Goal: Information Seeking & Learning: Learn about a topic

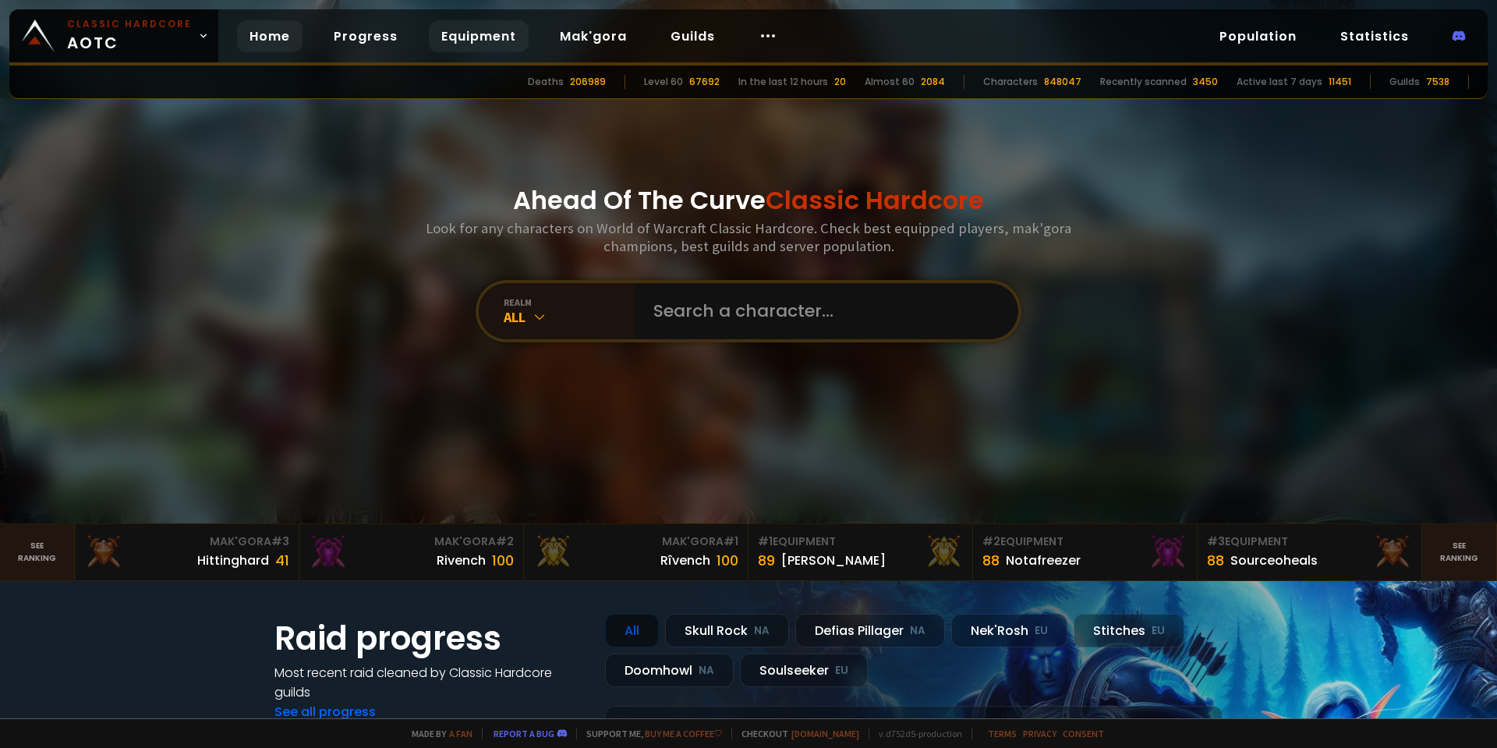
click at [471, 35] on link "Equipment" at bounding box center [479, 36] width 100 height 32
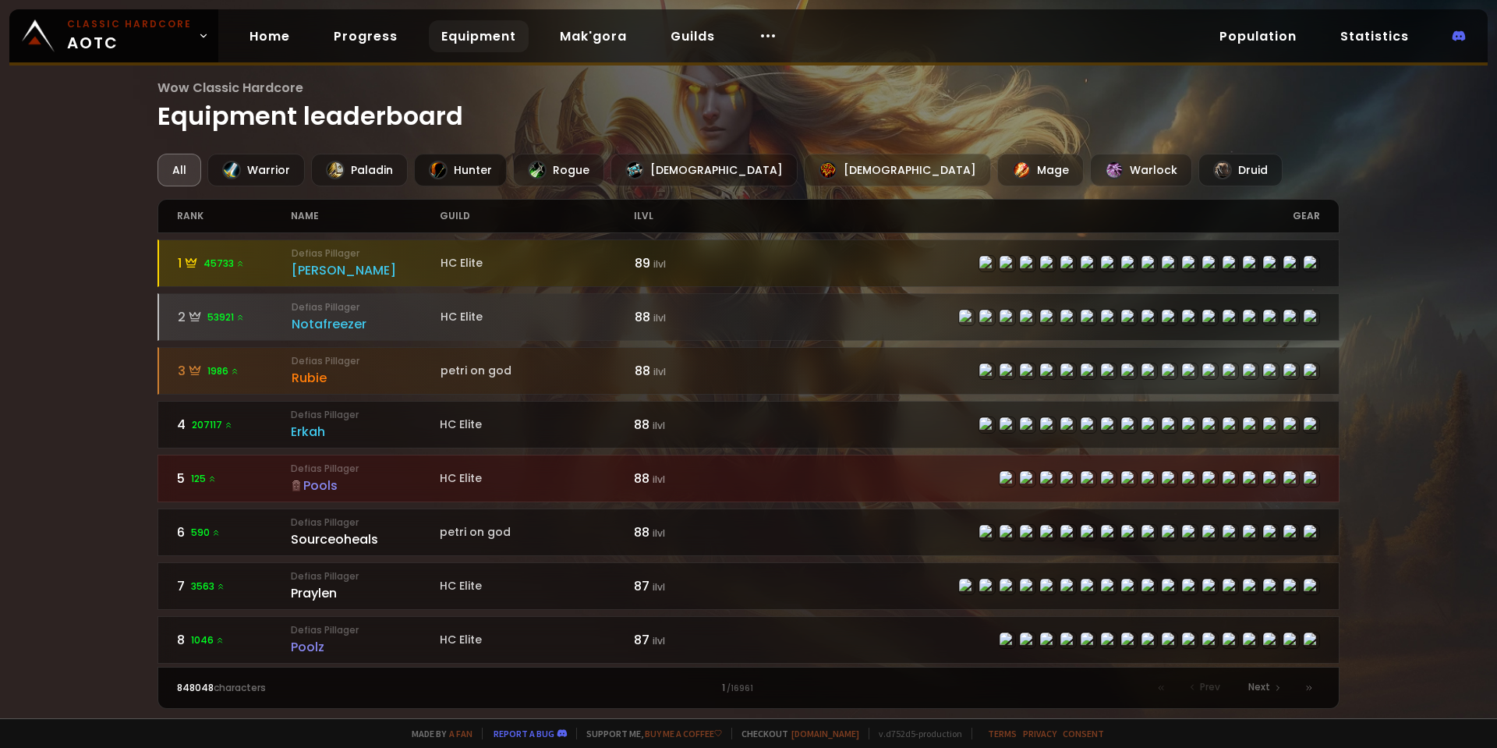
click at [438, 173] on div at bounding box center [438, 170] width 19 height 19
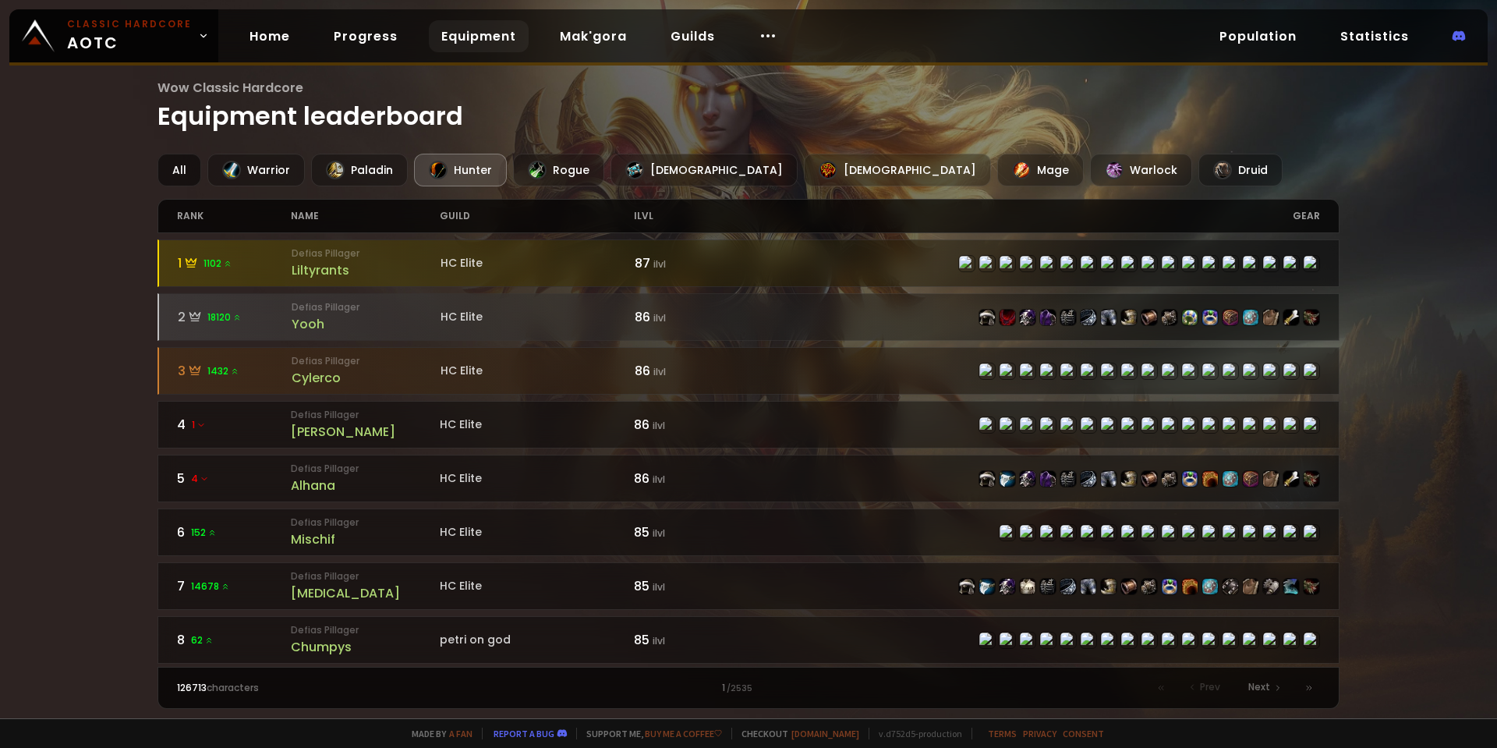
click at [184, 179] on div "All" at bounding box center [179, 170] width 44 height 33
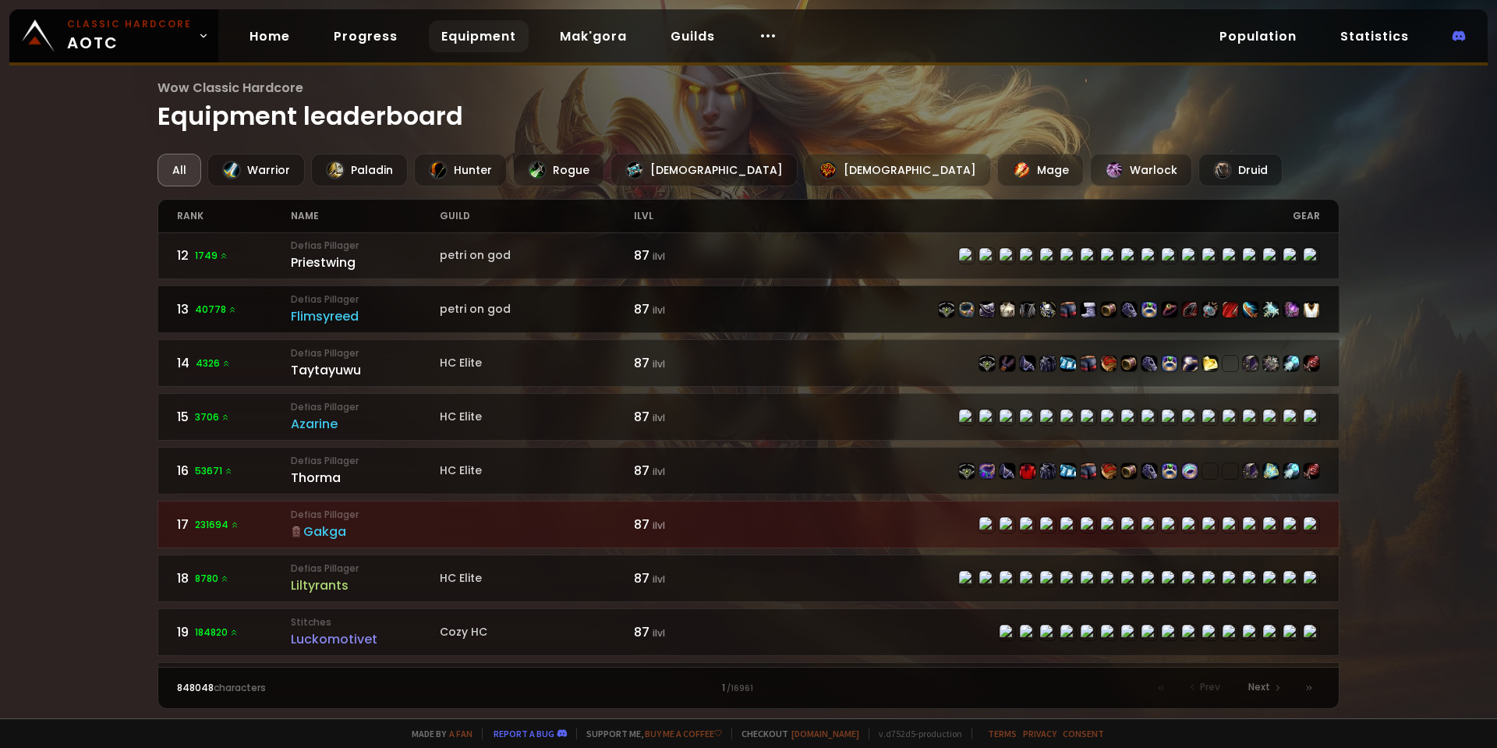
scroll to position [624, 0]
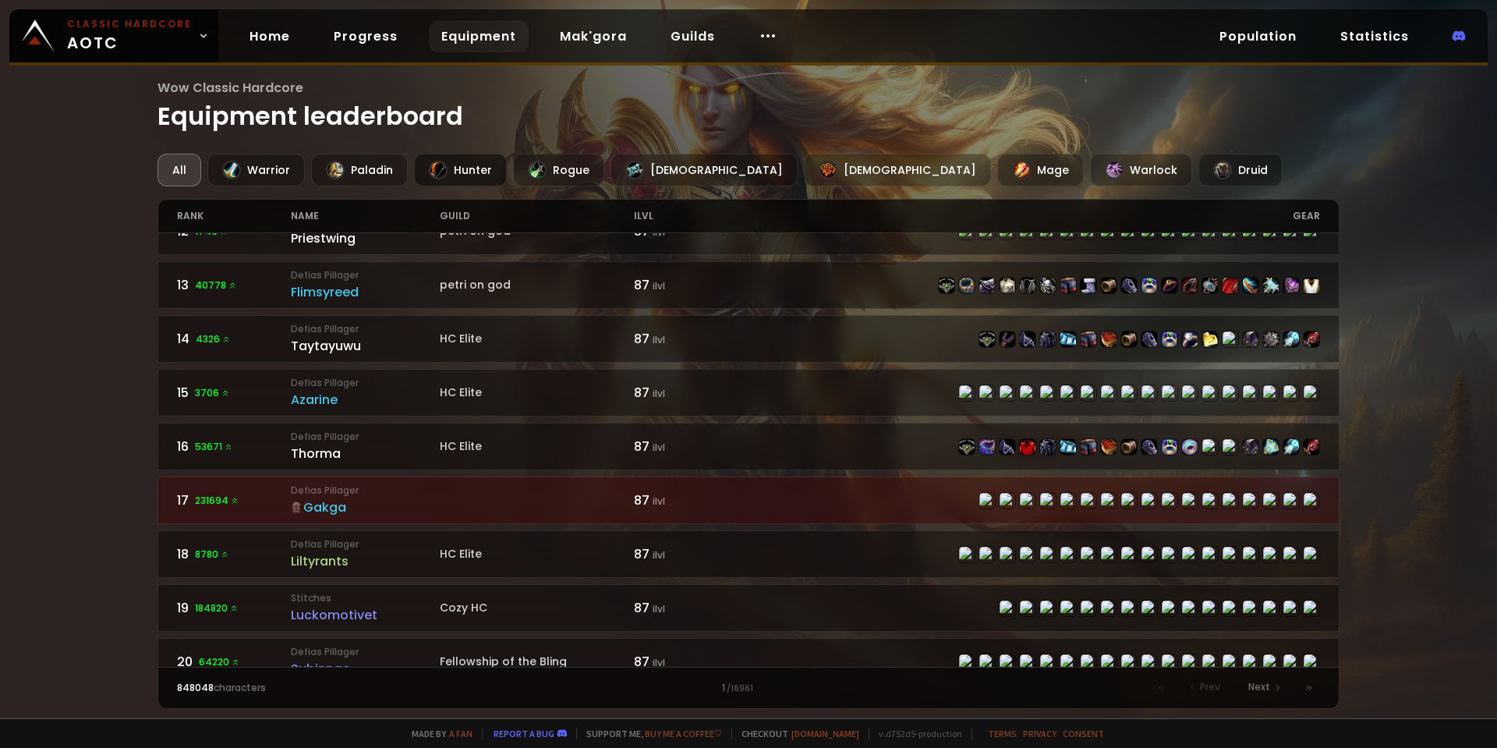
click at [480, 171] on div "Hunter" at bounding box center [460, 170] width 93 height 33
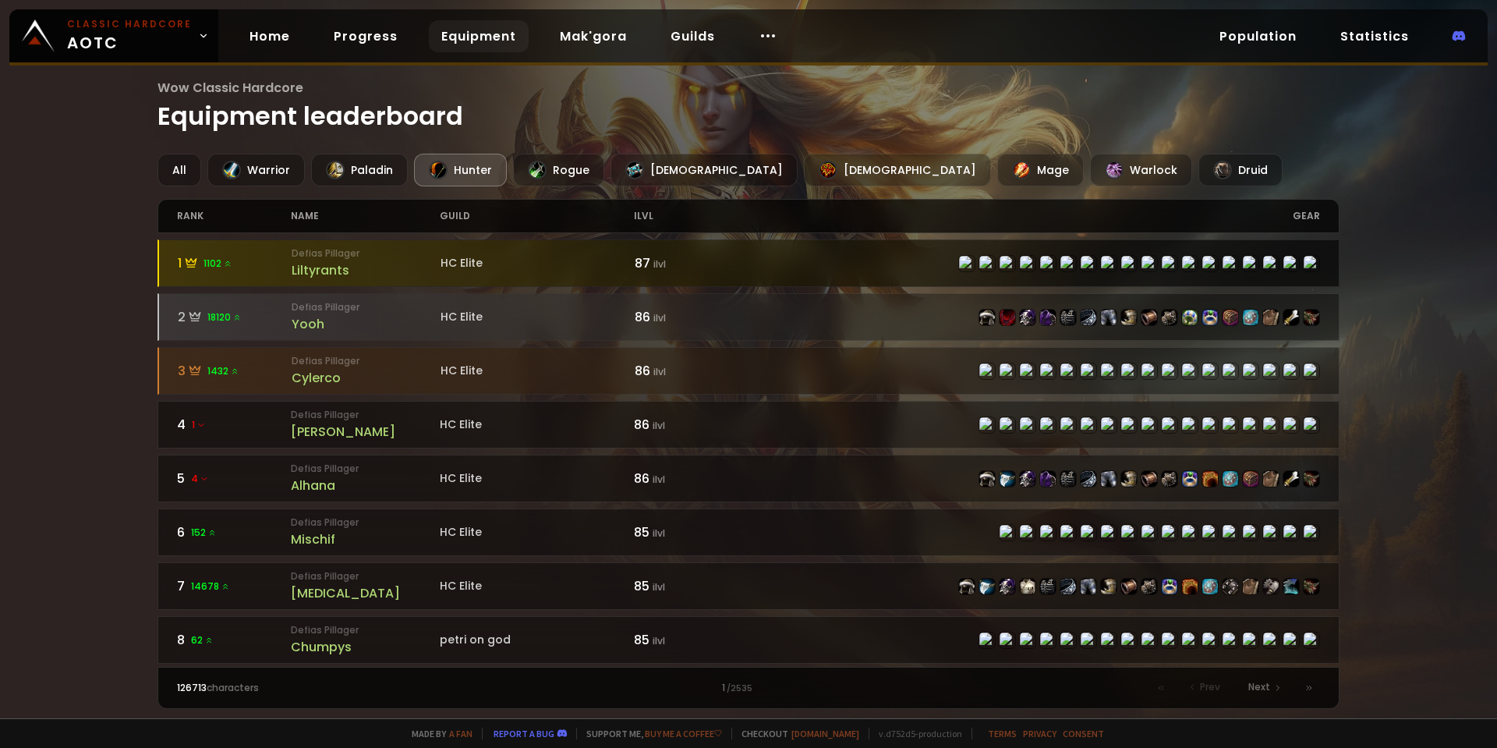
click at [321, 271] on div "Liltyrants" at bounding box center [366, 269] width 149 height 19
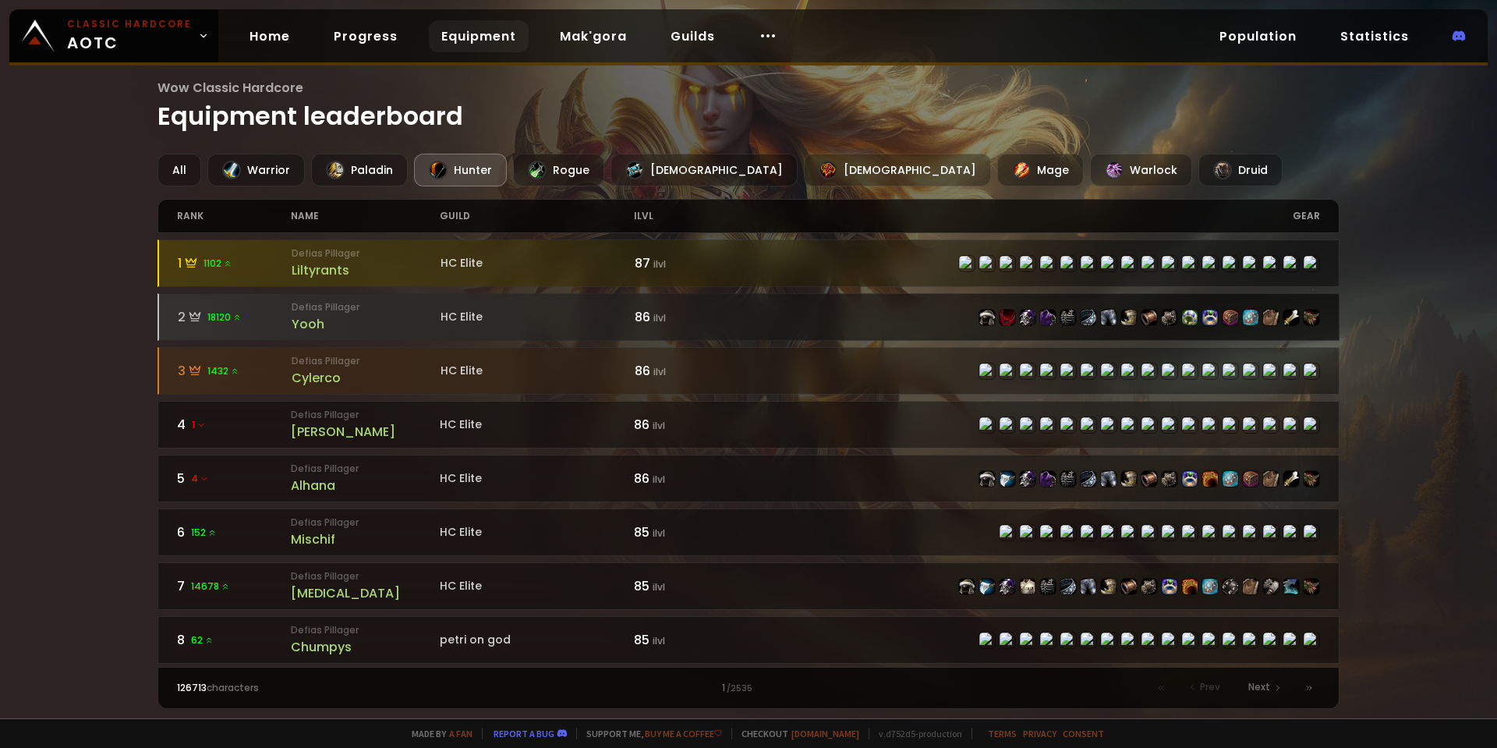
click at [306, 320] on div "Yooh" at bounding box center [366, 323] width 149 height 19
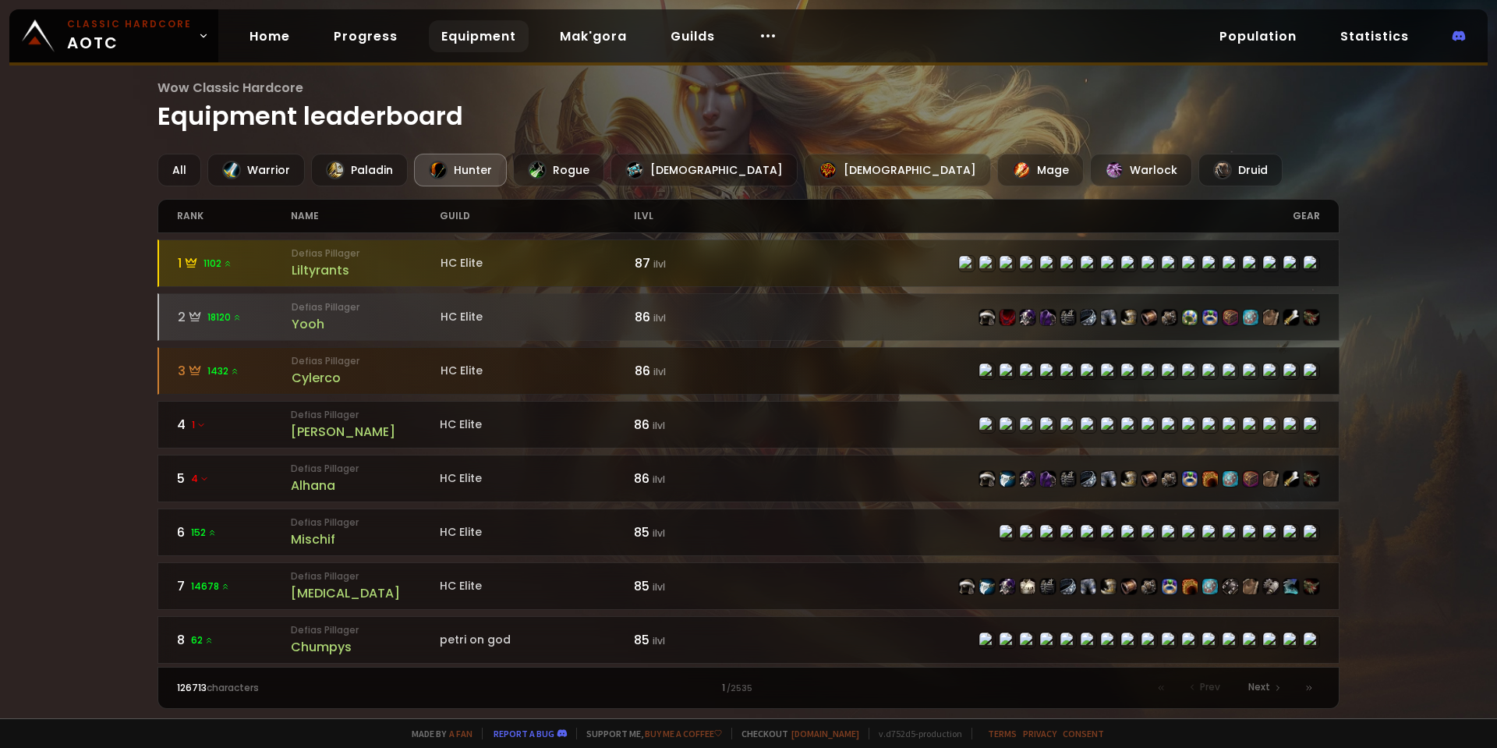
click at [307, 377] on div "Cylerco" at bounding box center [366, 377] width 149 height 19
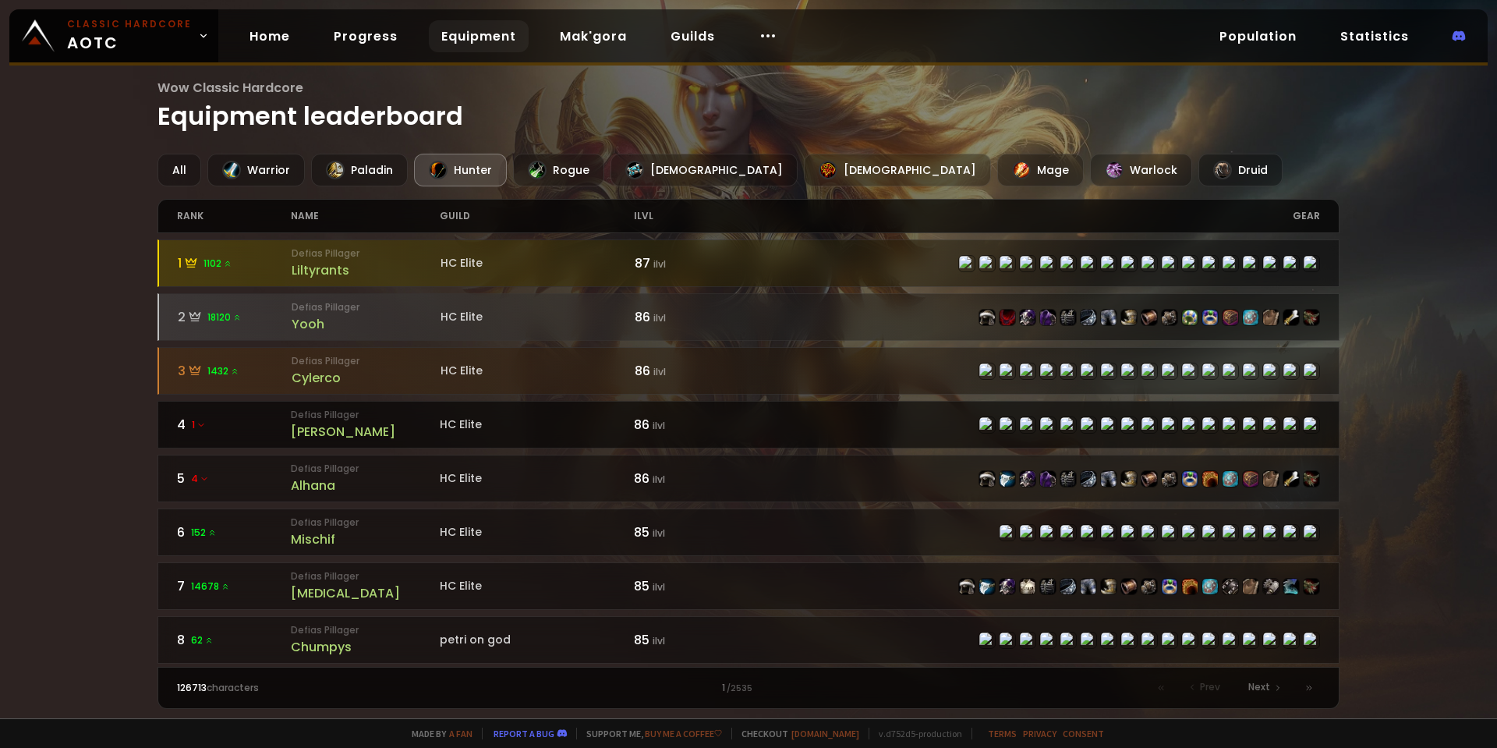
click at [307, 434] on div "[PERSON_NAME]" at bounding box center [365, 431] width 149 height 19
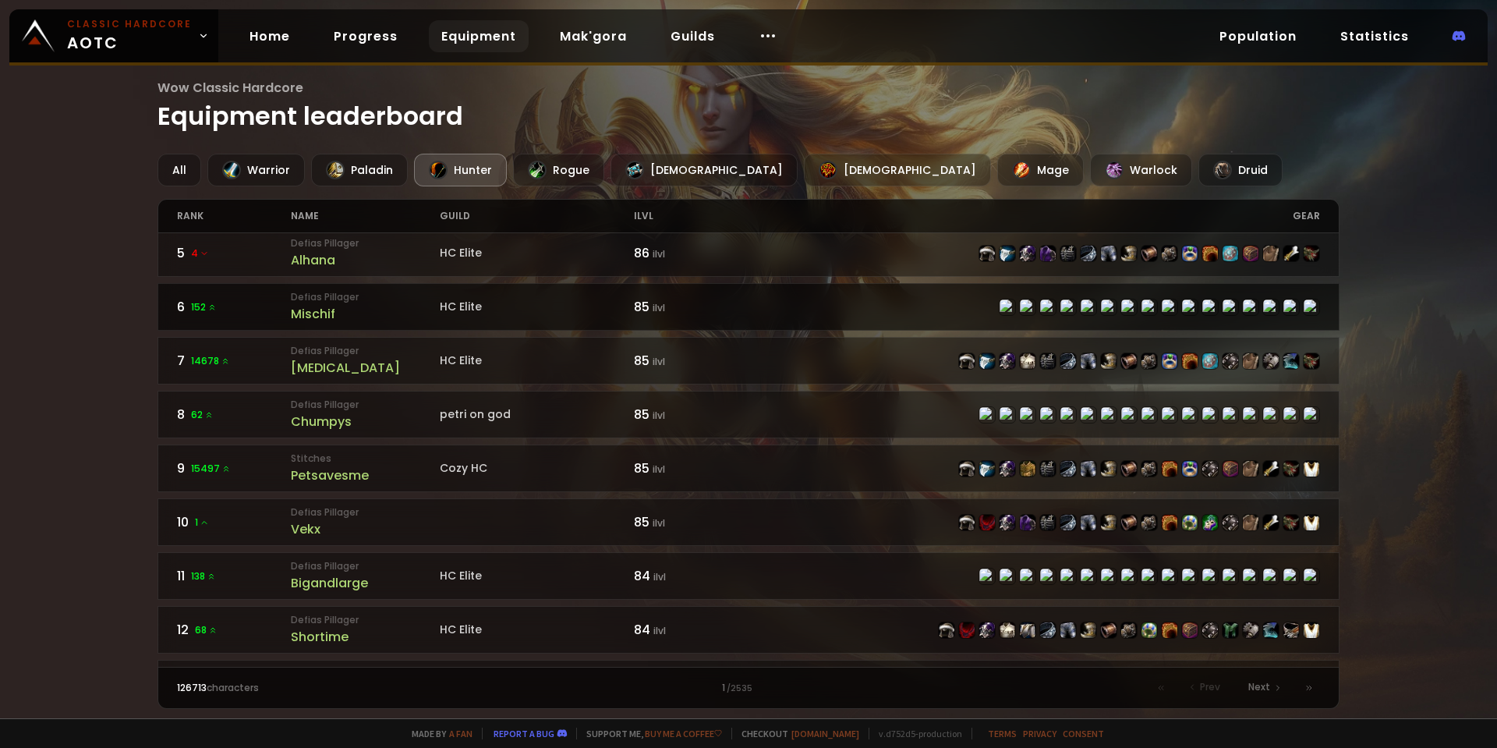
scroll to position [234, 0]
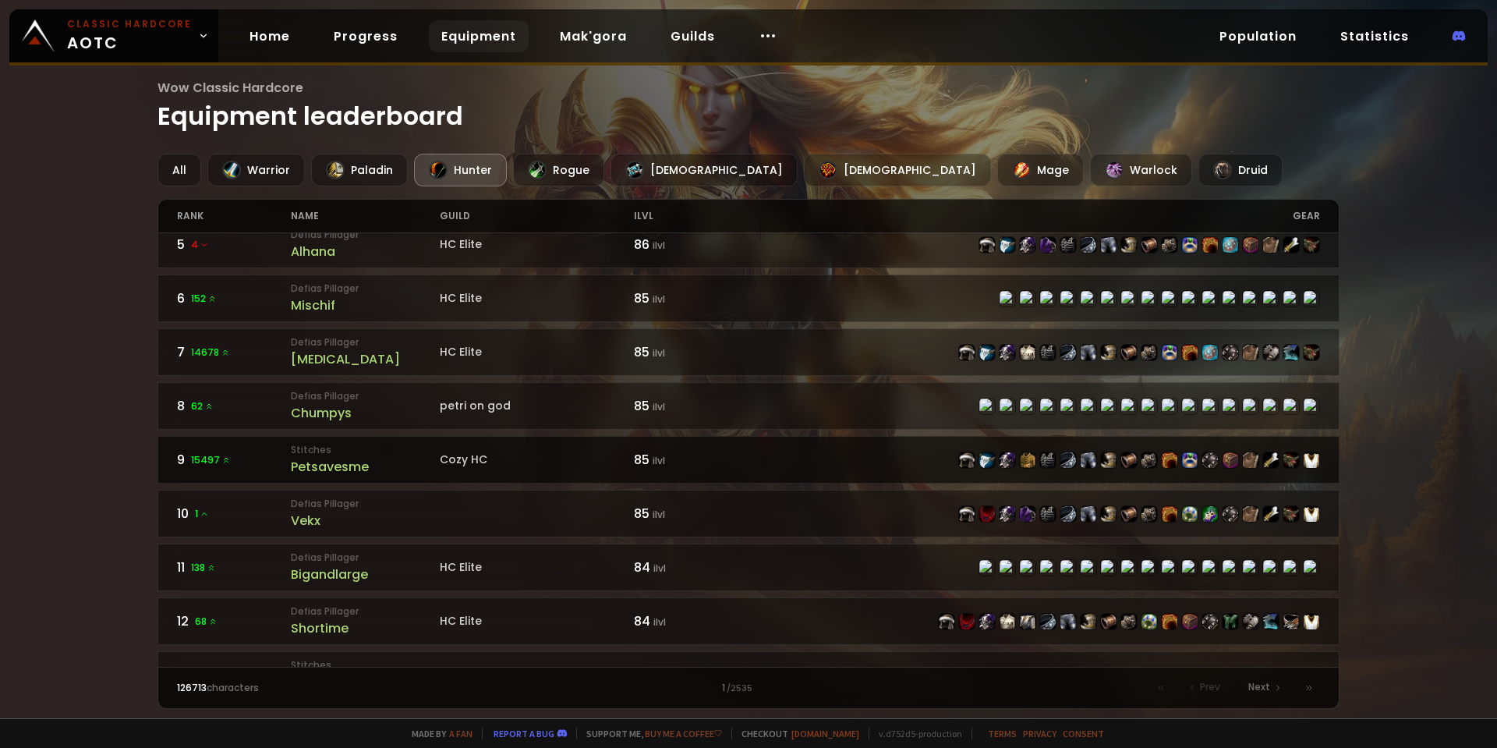
click at [333, 467] on div "Petsavesme" at bounding box center [365, 466] width 149 height 19
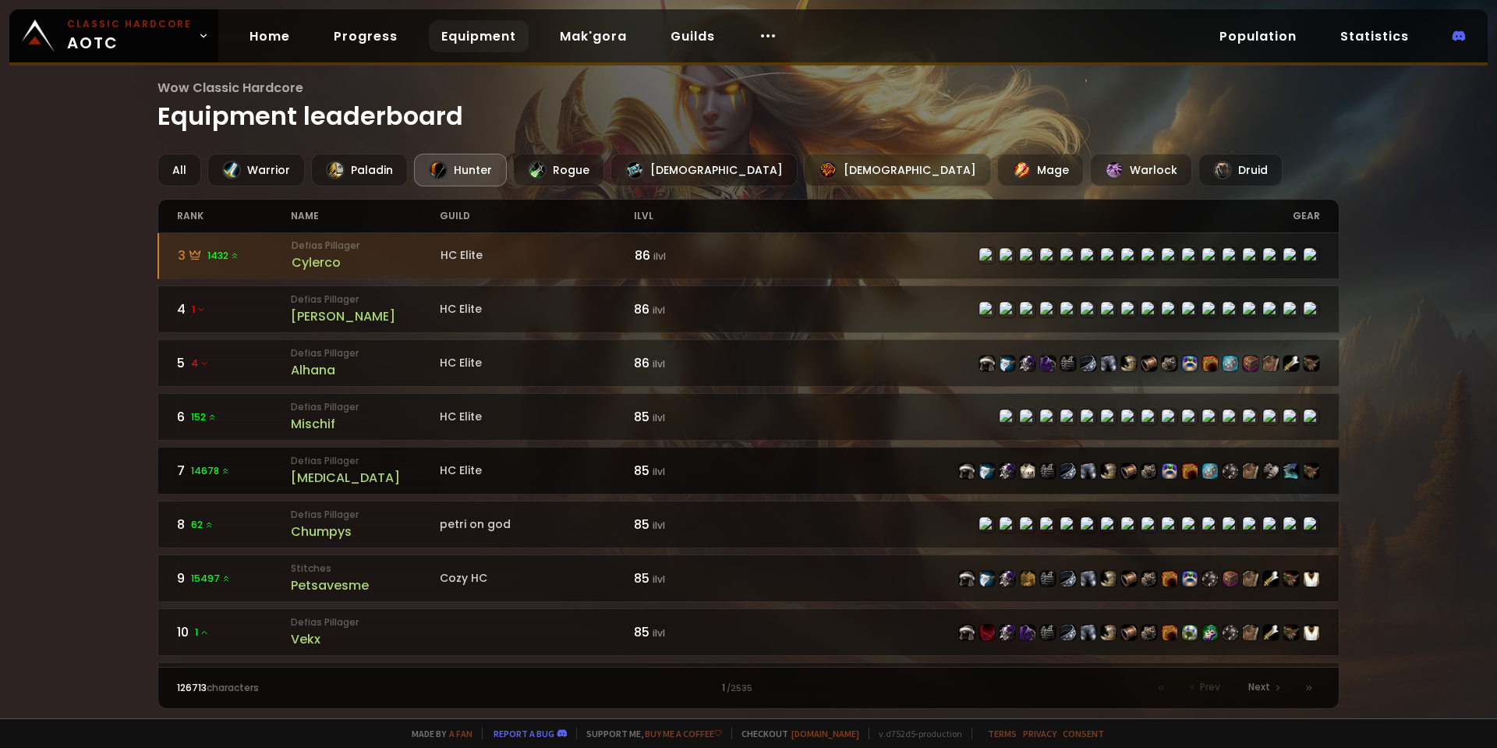
scroll to position [156, 0]
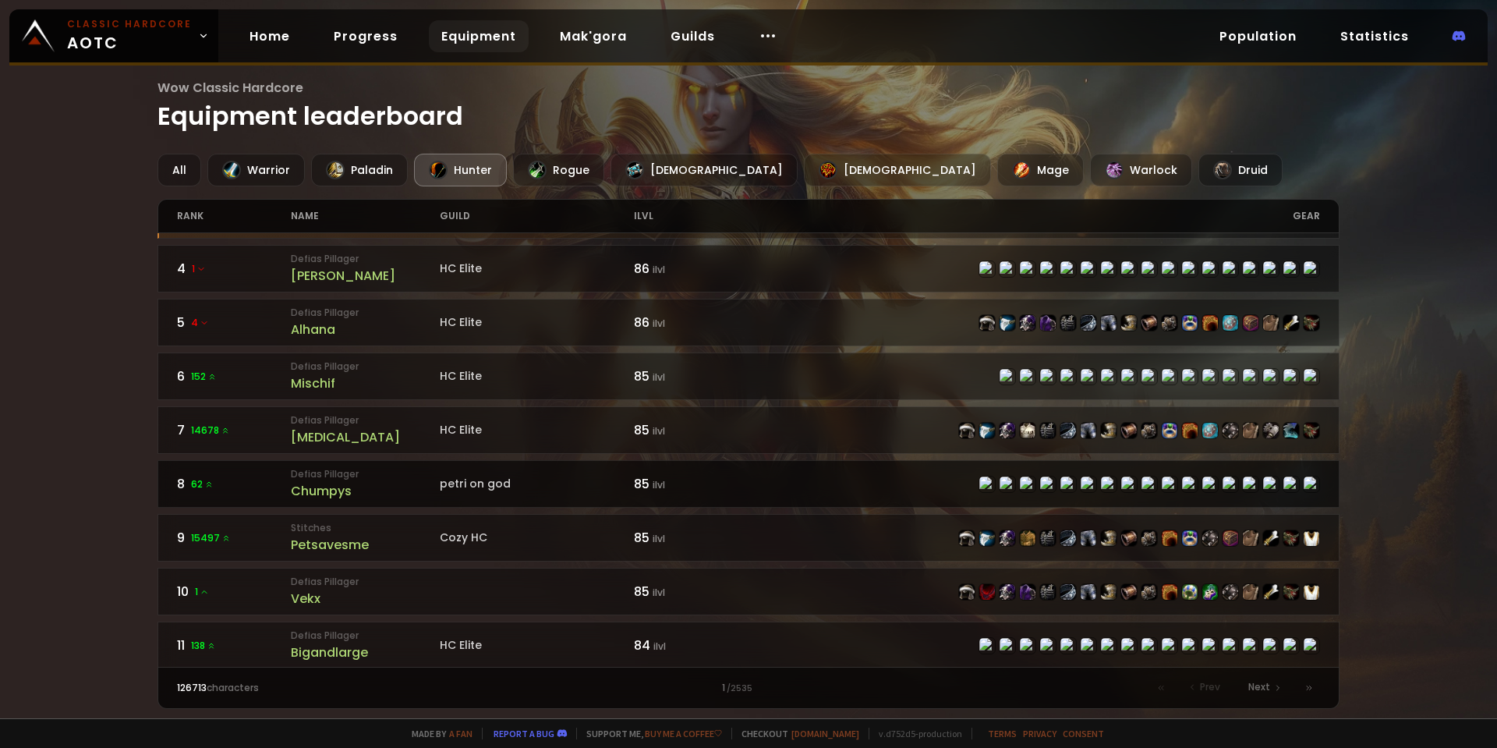
click at [338, 496] on div "Chumpys" at bounding box center [365, 490] width 149 height 19
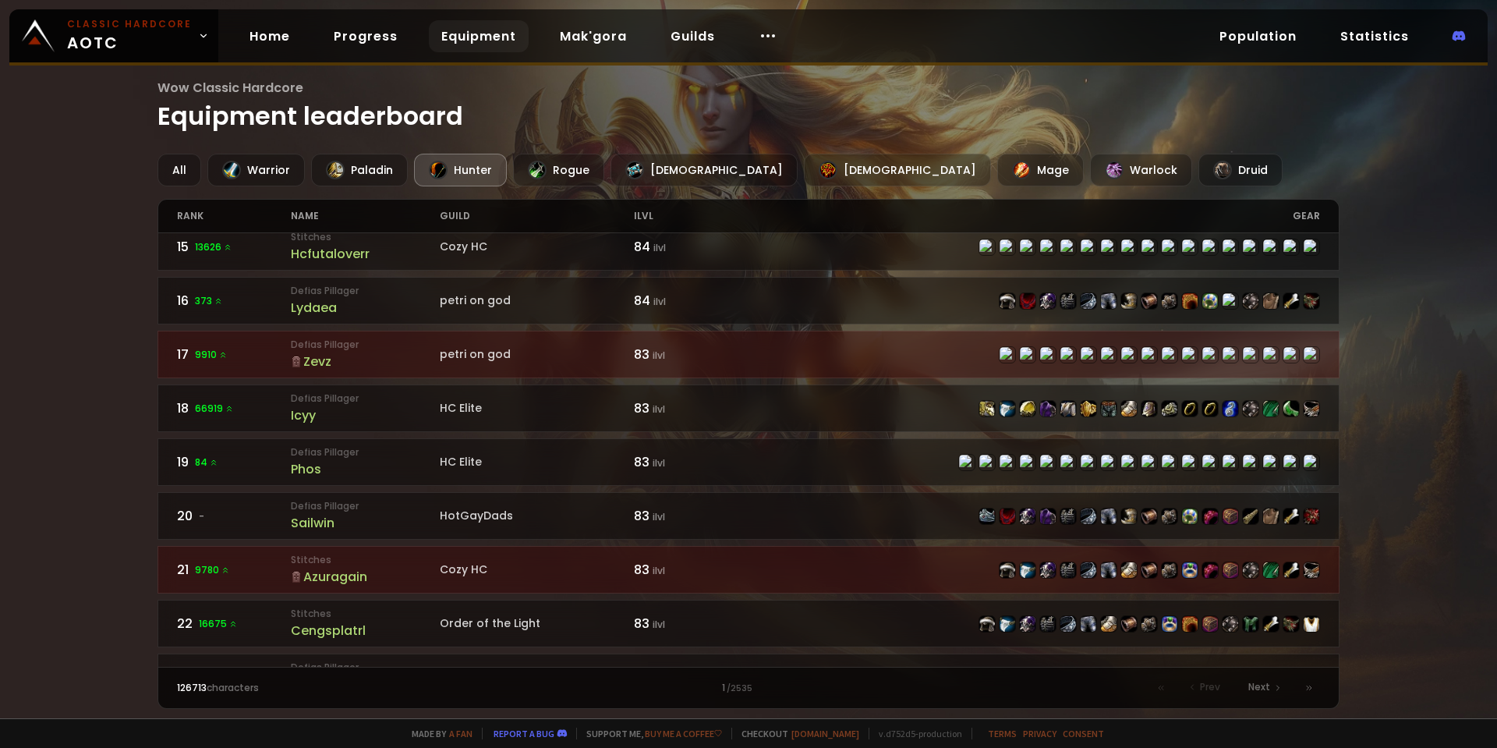
scroll to position [780, 0]
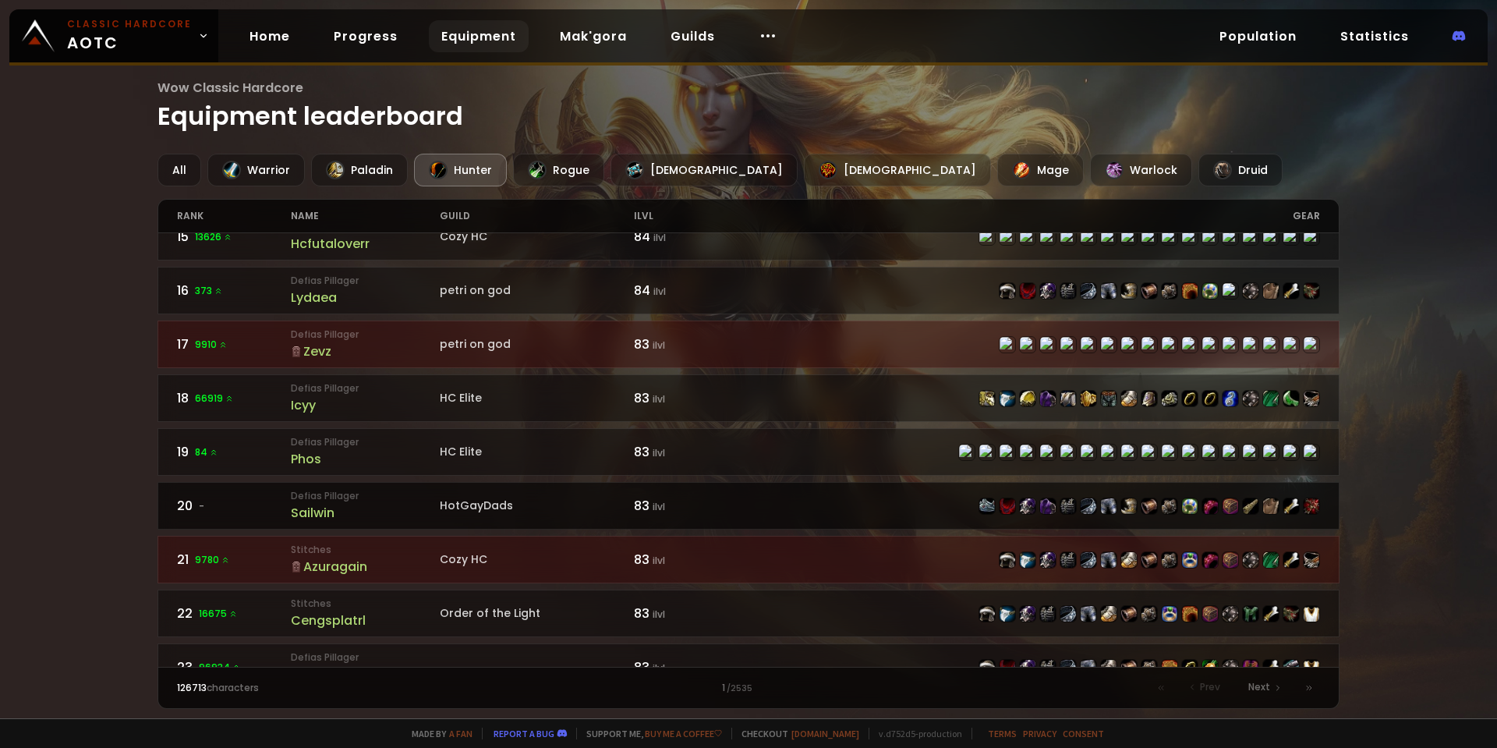
click at [326, 506] on div "Sailwin" at bounding box center [365, 512] width 149 height 19
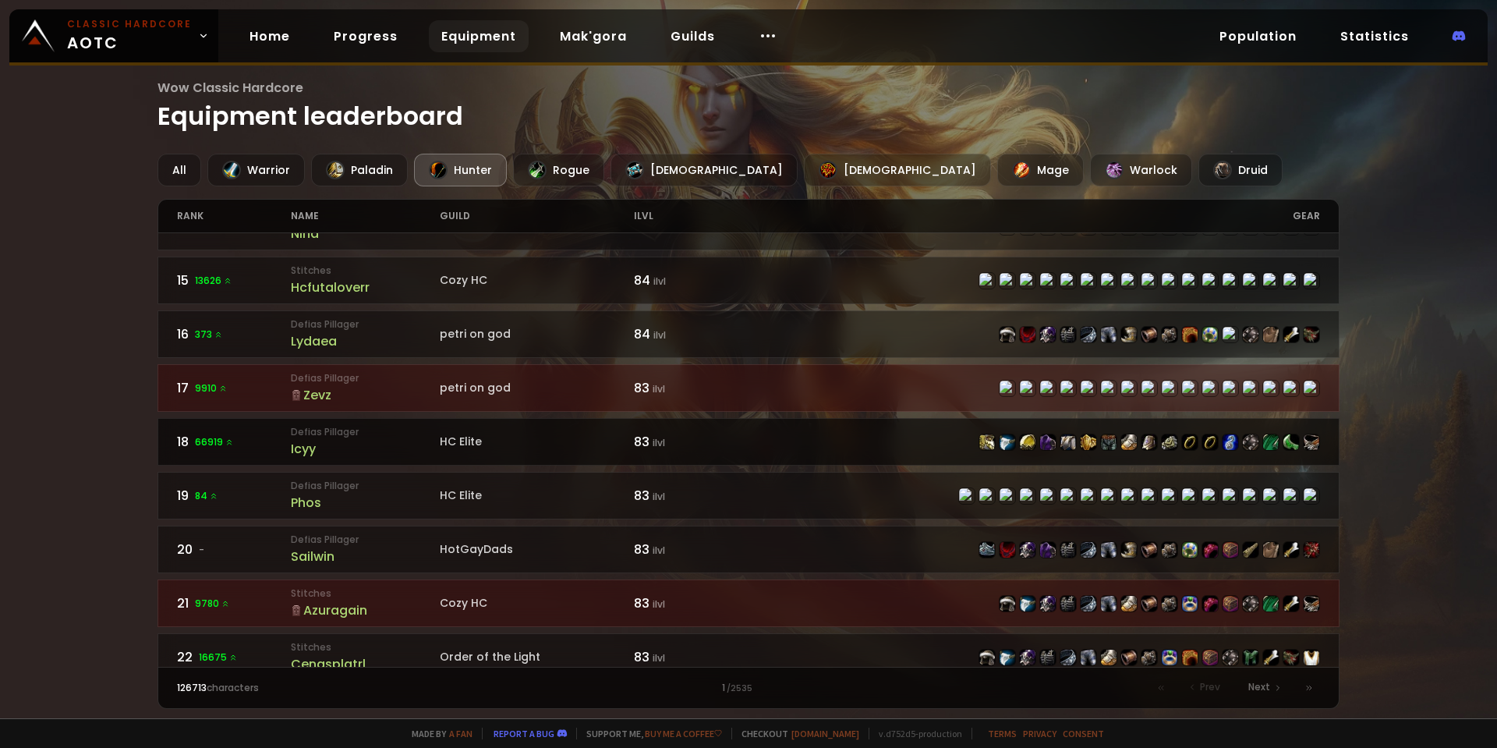
scroll to position [780, 0]
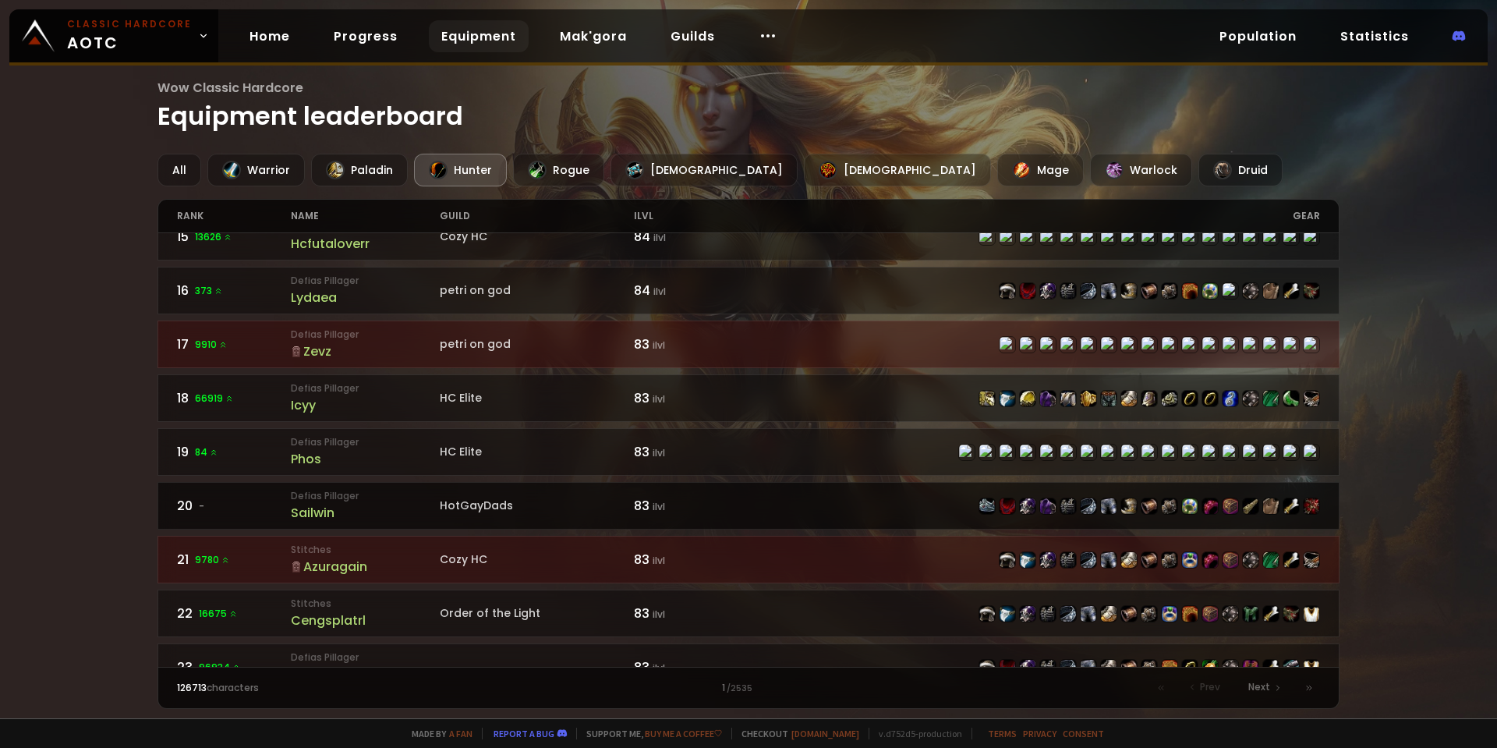
click at [314, 512] on div "Sailwin" at bounding box center [365, 512] width 149 height 19
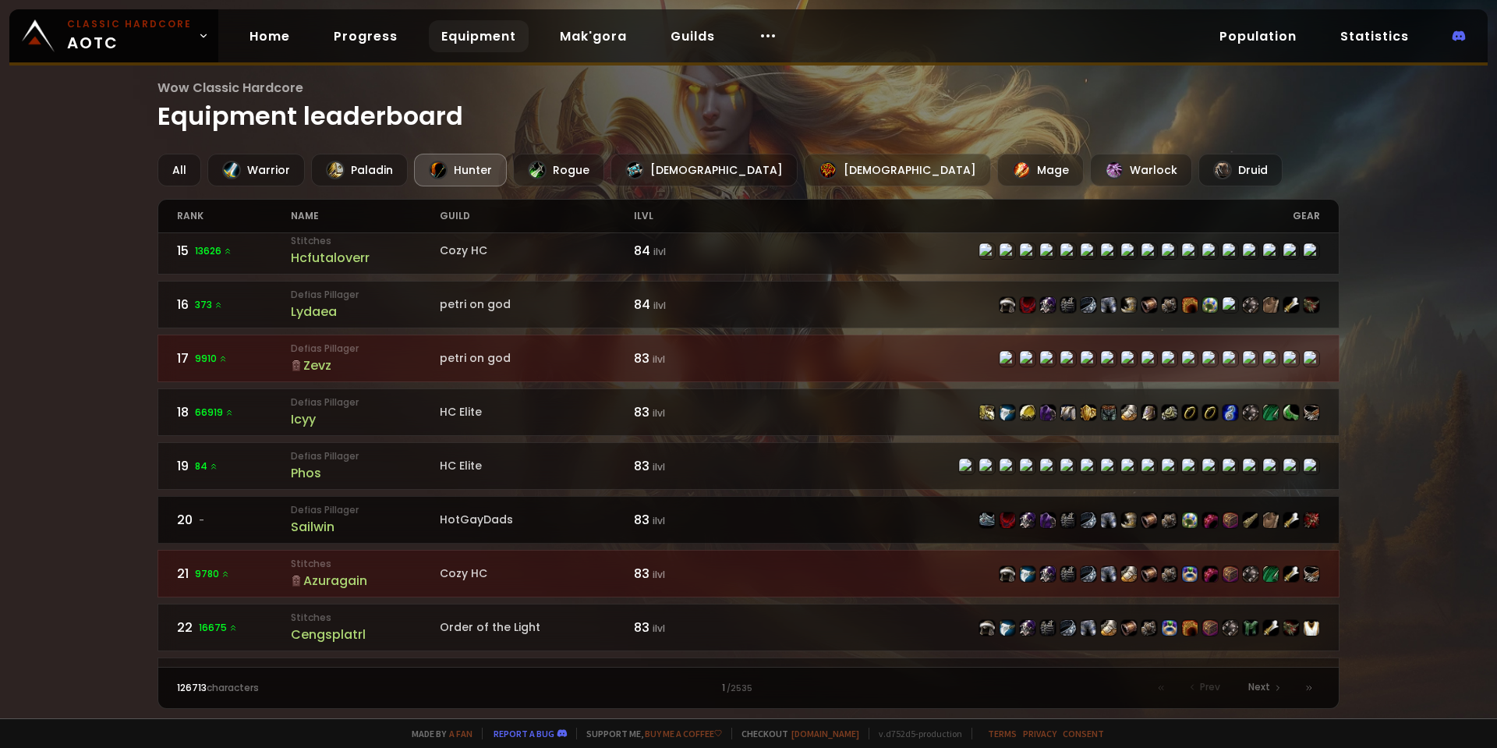
scroll to position [1014, 0]
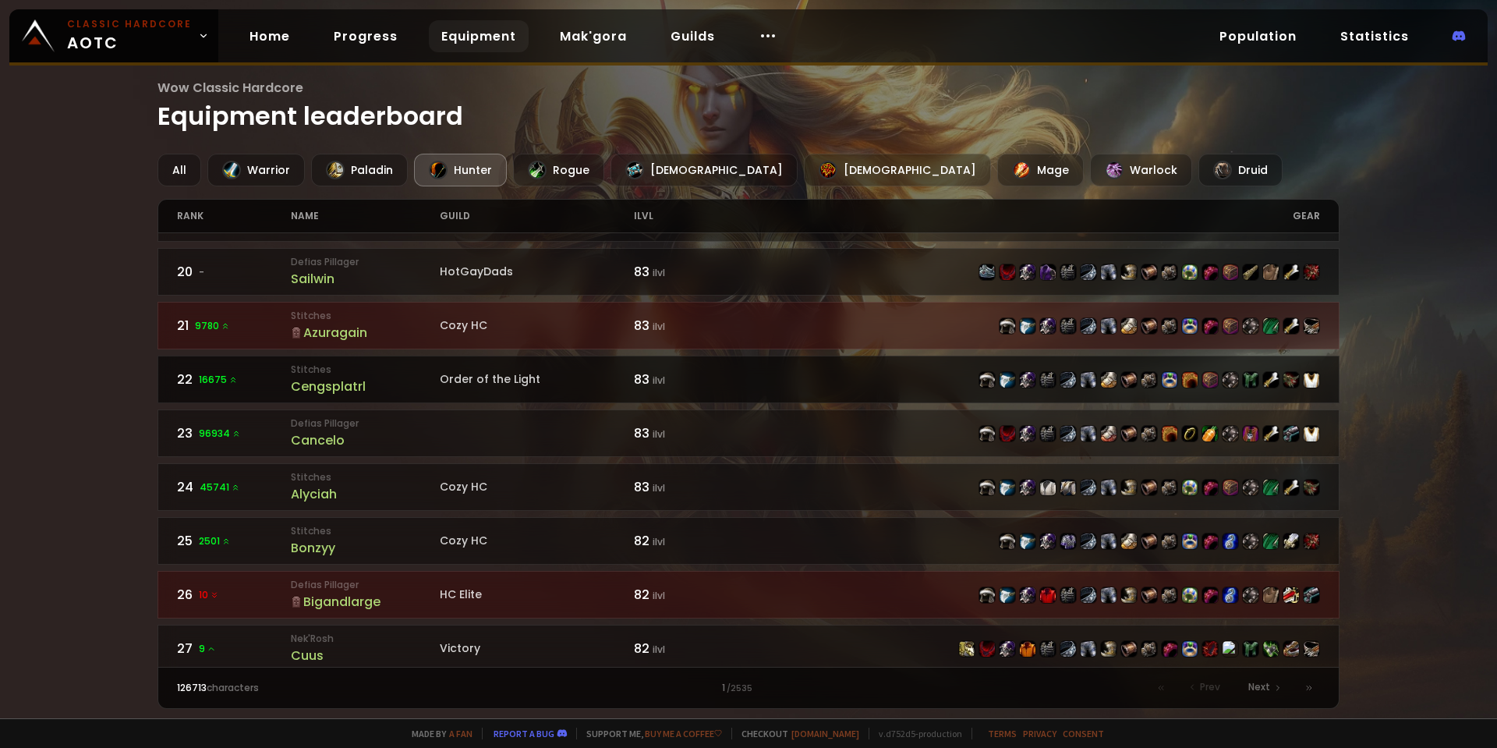
click at [335, 387] on div "Cengsplatrl" at bounding box center [365, 386] width 149 height 19
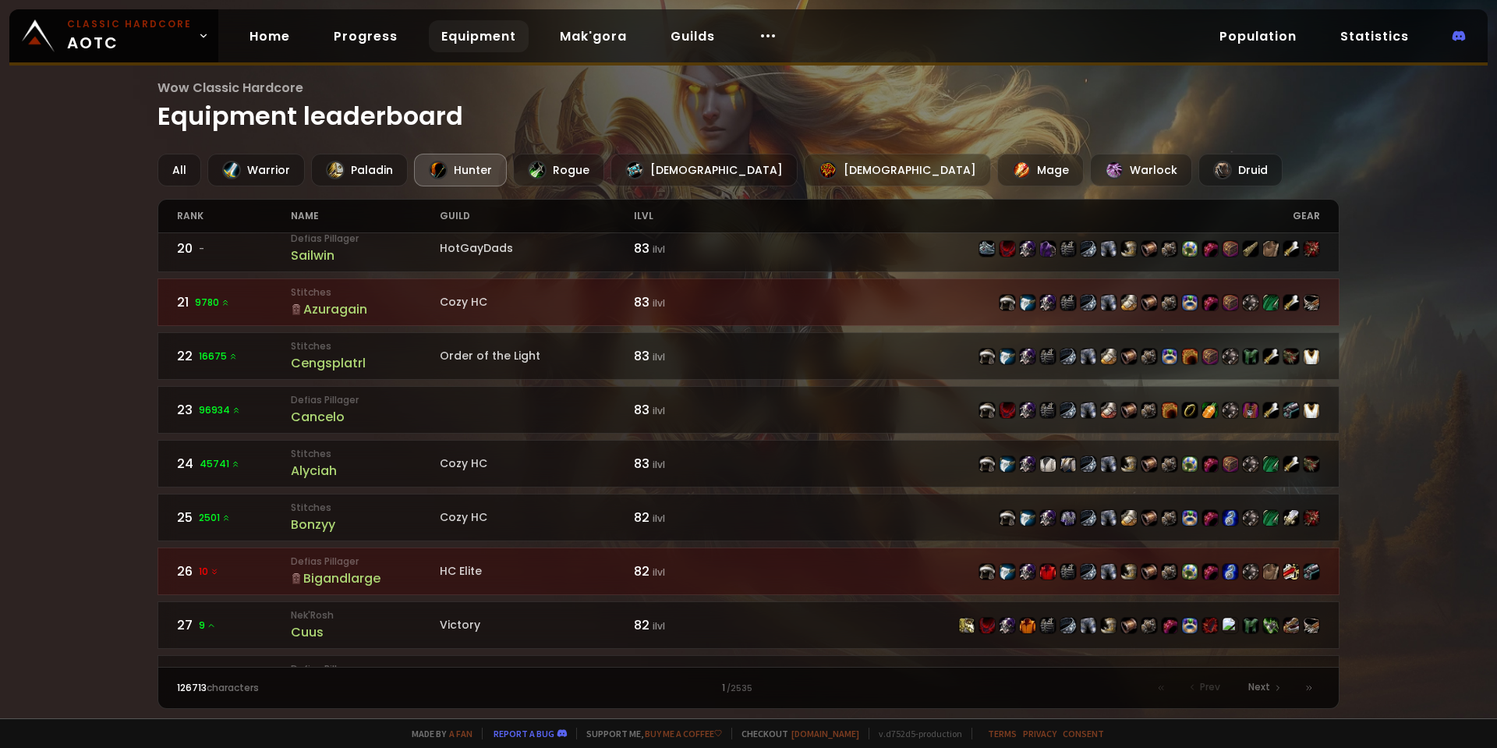
scroll to position [1325, 0]
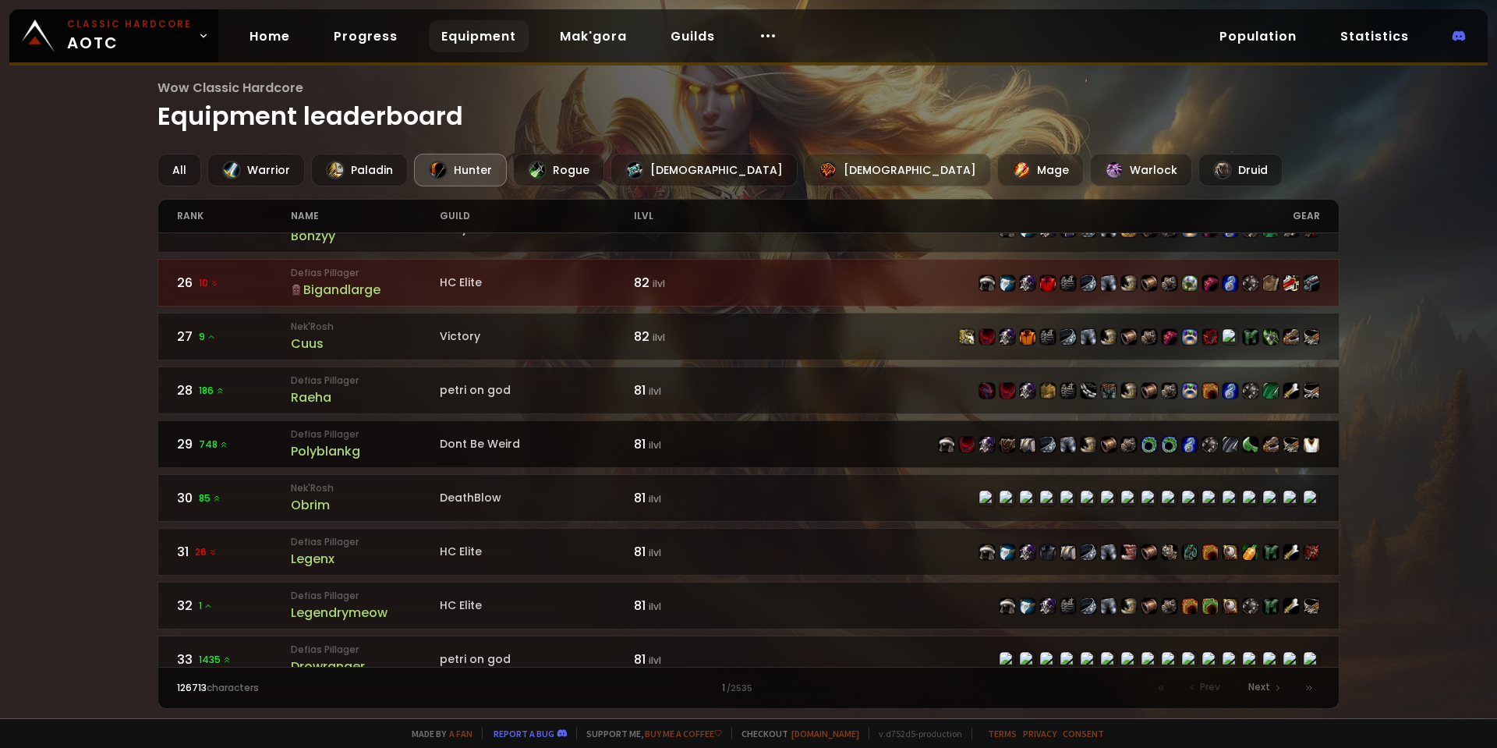
click at [319, 453] on div "Polyblankg" at bounding box center [365, 450] width 149 height 19
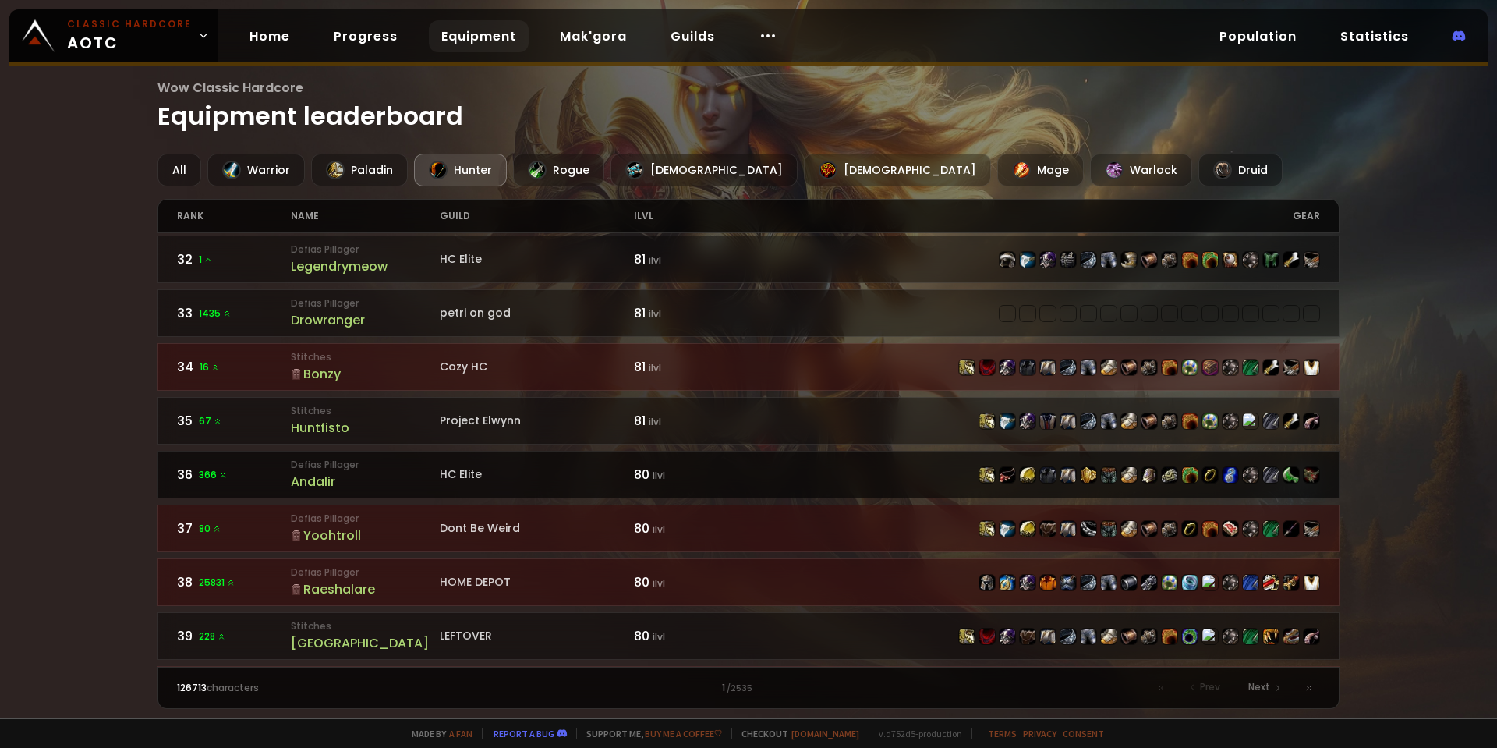
scroll to position [1793, 0]
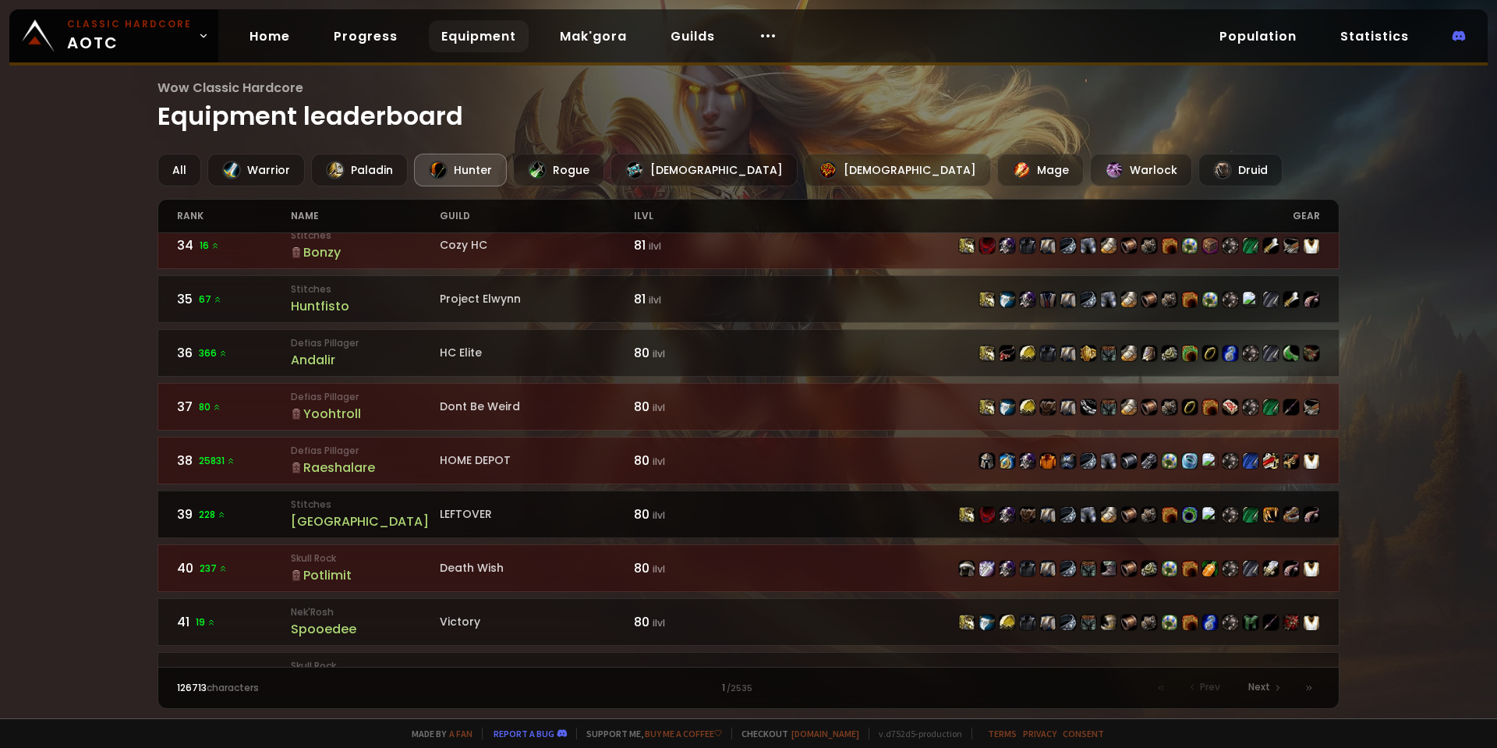
click at [349, 518] on div "[GEOGRAPHIC_DATA]" at bounding box center [365, 520] width 149 height 19
